Goal: Navigation & Orientation: Find specific page/section

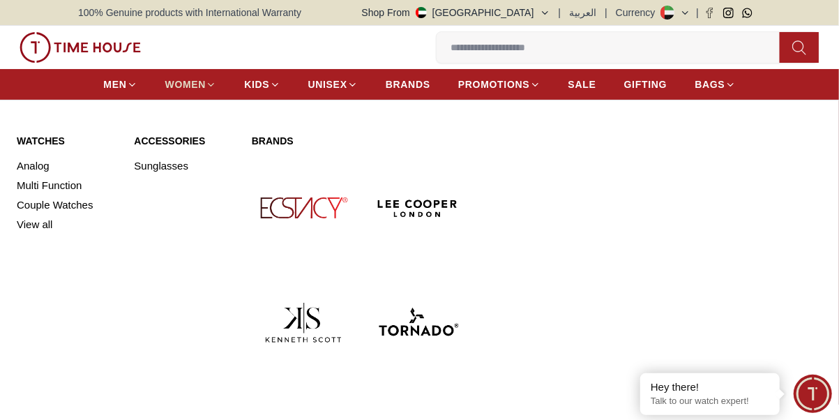
click at [179, 77] on span "WOMEN" at bounding box center [185, 84] width 41 height 14
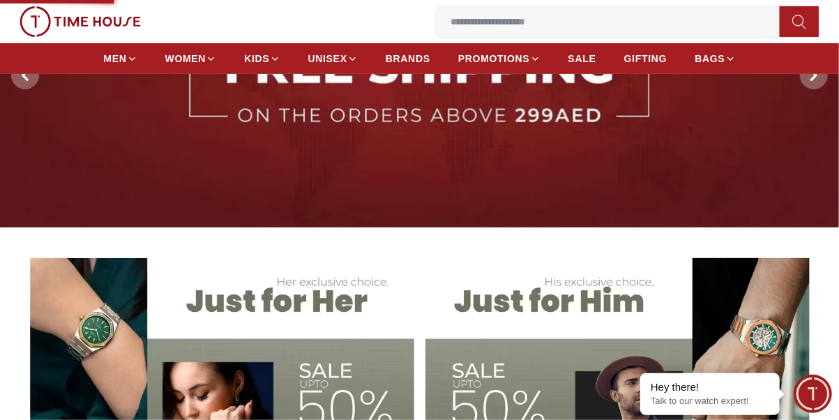
scroll to position [279, 0]
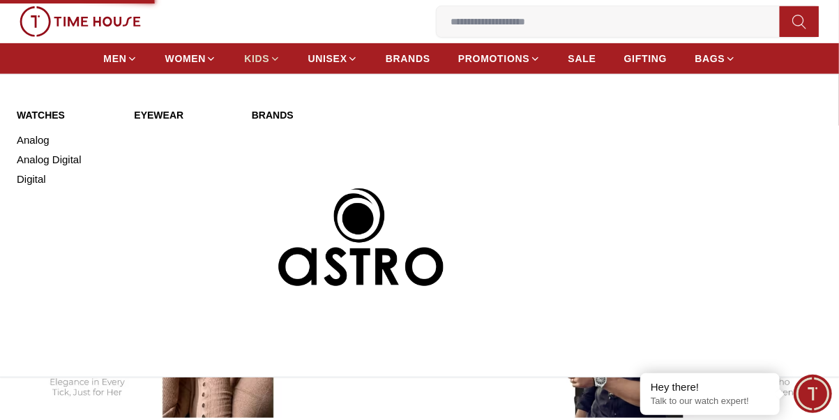
click at [270, 60] on header "0 Wishlist My Bag Help Our Stores My Account 0 Wishlist My Bag MEN WOMEN KIDS U…" at bounding box center [419, 37] width 839 height 74
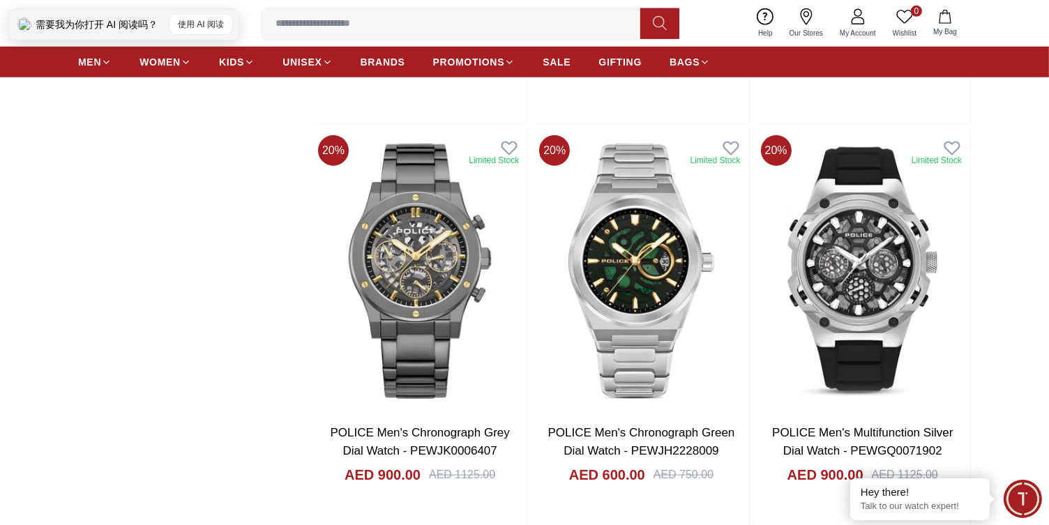
scroll to position [1482, 0]
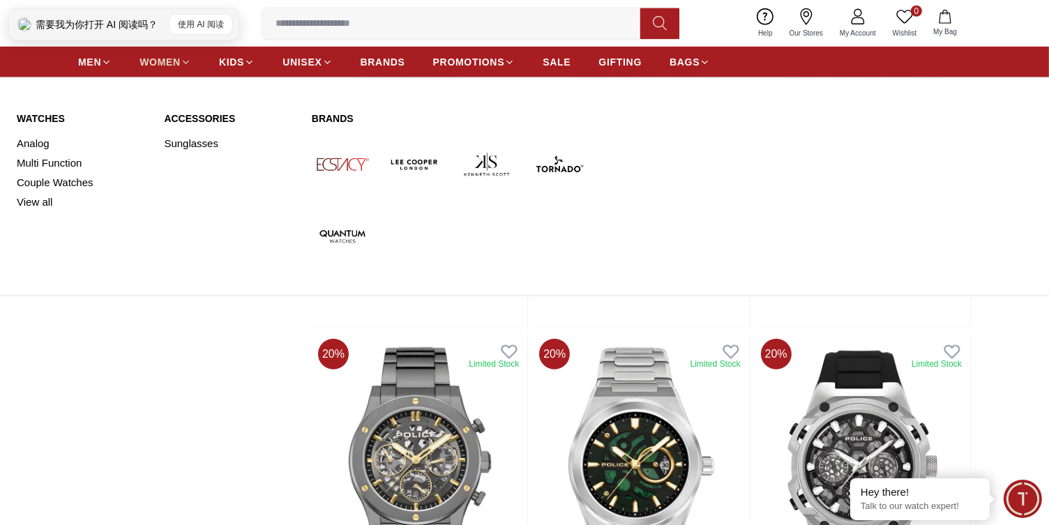
click at [153, 65] on span "WOMEN" at bounding box center [160, 62] width 41 height 14
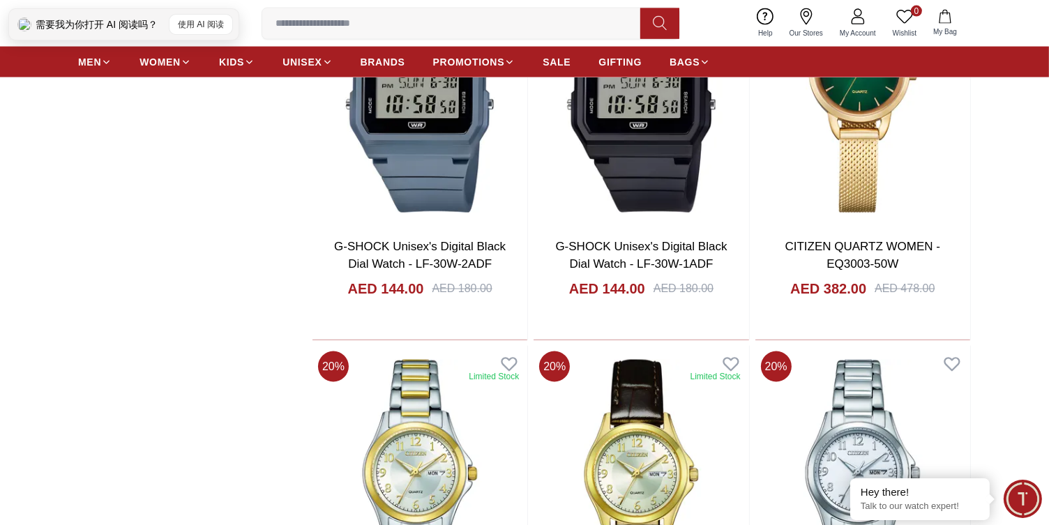
scroll to position [2790, 0]
